Goal: Task Accomplishment & Management: Manage account settings

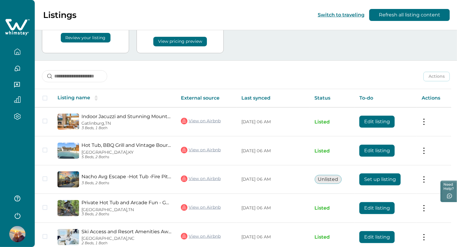
scroll to position [71, 0]
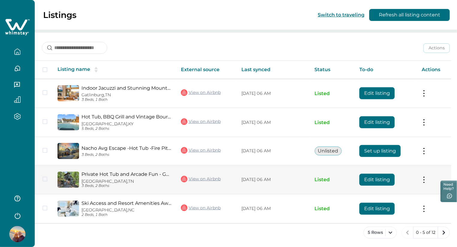
click at [425, 178] on button at bounding box center [424, 180] width 5 height 6
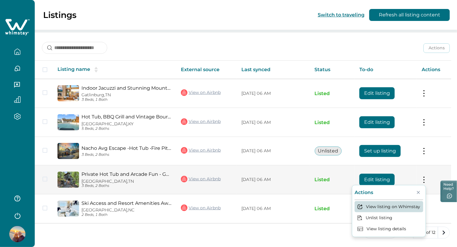
click at [388, 206] on button "View listing on Whimstay" at bounding box center [388, 206] width 69 height 11
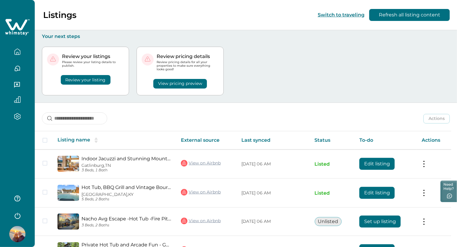
click at [170, 84] on button "View pricing preview" at bounding box center [180, 84] width 54 height 10
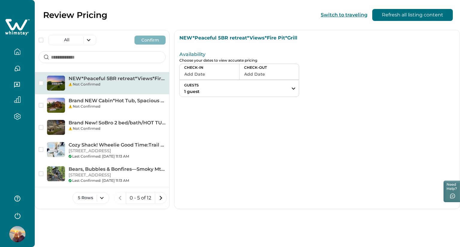
click at [18, 68] on icon "button" at bounding box center [17, 68] width 7 height 7
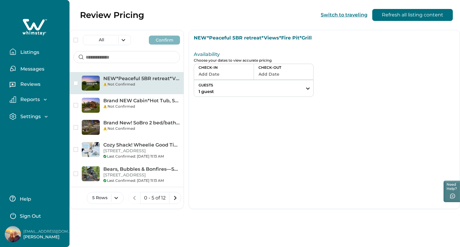
click at [41, 119] on div "Settings" at bounding box center [32, 117] width 33 height 6
click at [41, 131] on p "Profile details" at bounding box center [36, 130] width 35 height 6
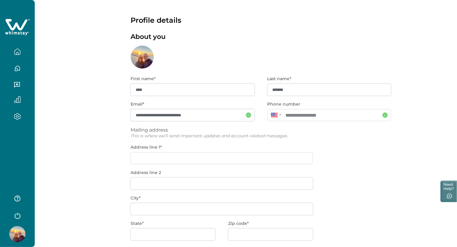
click at [18, 53] on icon "button" at bounding box center [17, 53] width 2 height 2
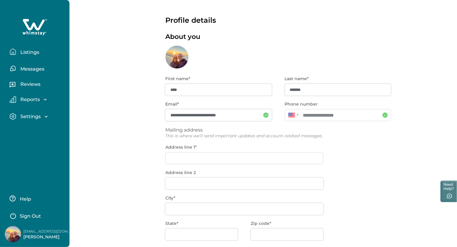
click at [27, 53] on p "Listings" at bounding box center [29, 52] width 21 height 6
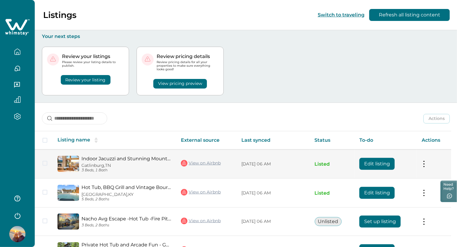
click at [433, 165] on td "Actions View listing on Whimstay Unlist listing View listing details" at bounding box center [434, 164] width 34 height 29
click at [426, 164] on button at bounding box center [424, 164] width 5 height 6
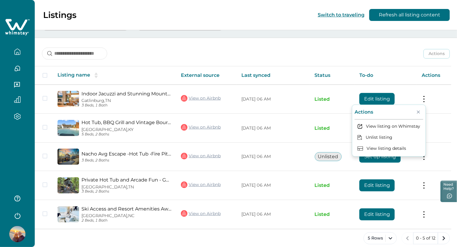
scroll to position [71, 0]
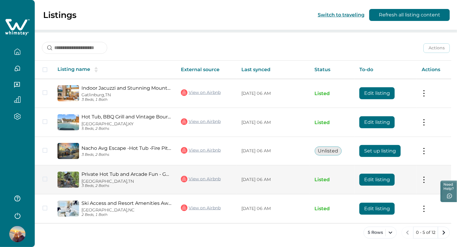
click at [377, 181] on button "Edit listing" at bounding box center [376, 180] width 35 height 12
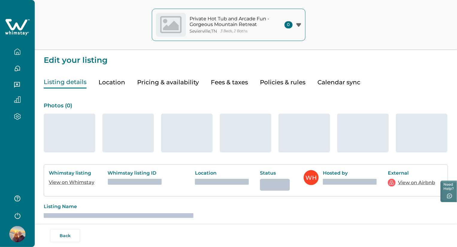
type input "**"
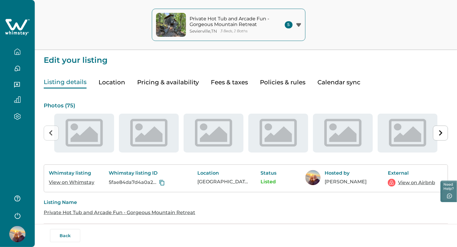
type input "**"
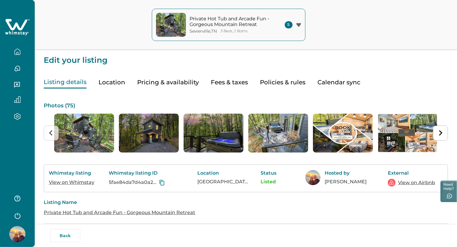
click at [153, 81] on button "Pricing & availability" at bounding box center [168, 82] width 62 height 12
